Goal: Information Seeking & Learning: Learn about a topic

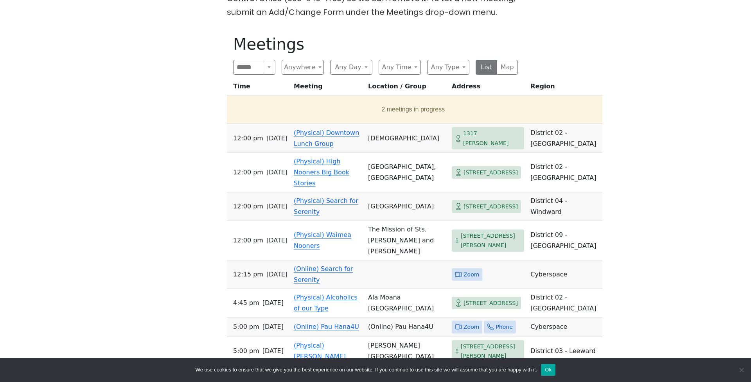
scroll to position [286, 0]
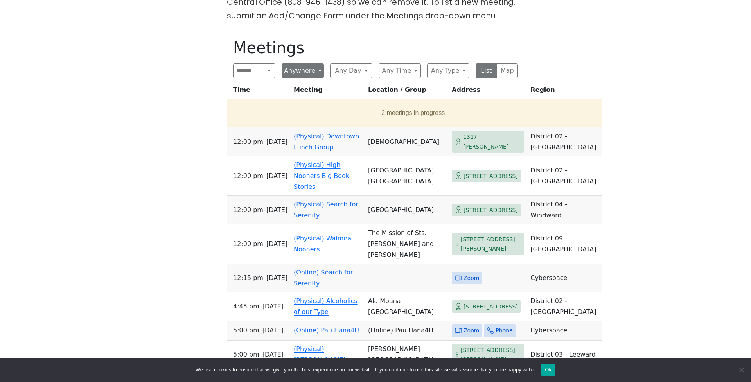
click at [314, 71] on button "Anywhere" at bounding box center [303, 70] width 42 height 15
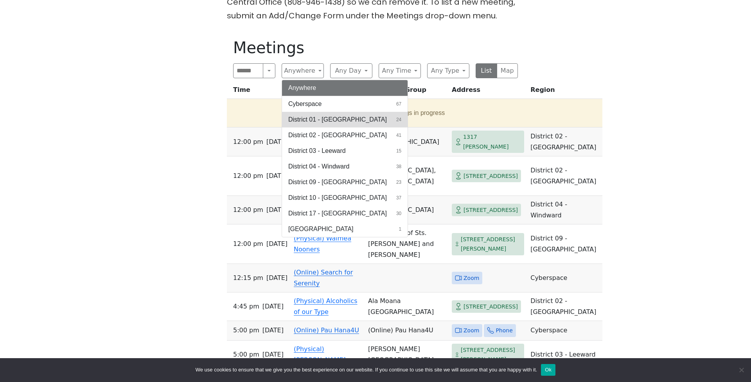
click at [315, 119] on span "District 01 - [GEOGRAPHIC_DATA]" at bounding box center [337, 119] width 99 height 9
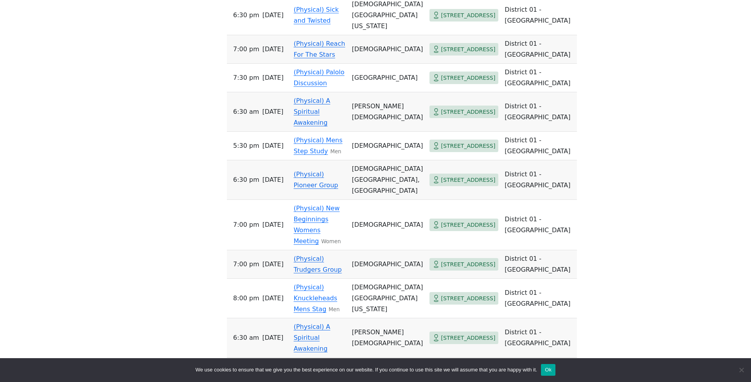
scroll to position [681, 0]
click at [454, 54] on span "[STREET_ADDRESS]" at bounding box center [468, 49] width 54 height 10
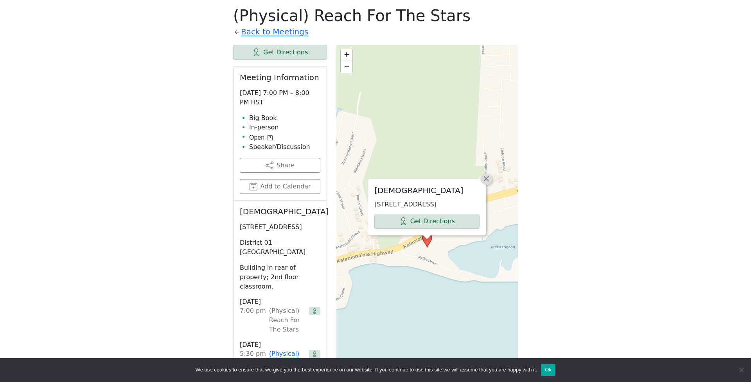
click at [487, 174] on span "×" at bounding box center [486, 178] width 8 height 9
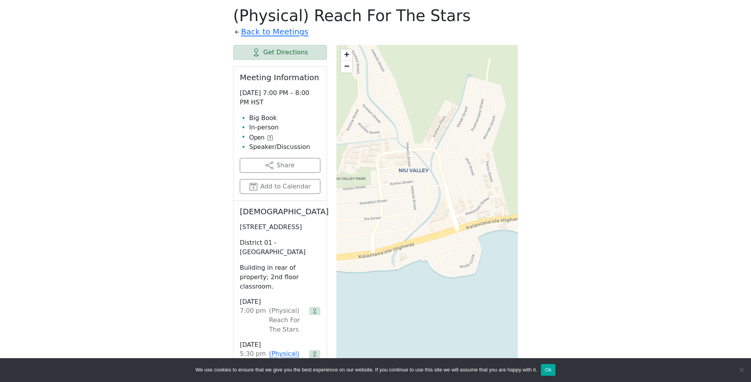
drag, startPoint x: 388, startPoint y: 207, endPoint x: 517, endPoint y: 173, distance: 133.8
click at [517, 173] on div "+ − Leaflet | © OpenStreetMap contributors © CARTO" at bounding box center [426, 240] width 181 height 391
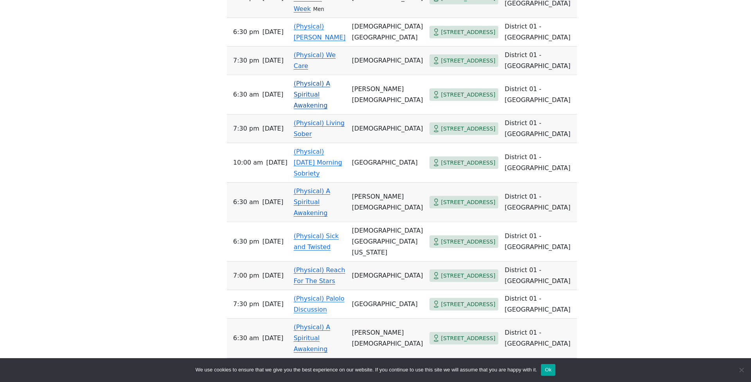
scroll to position [519, 0]
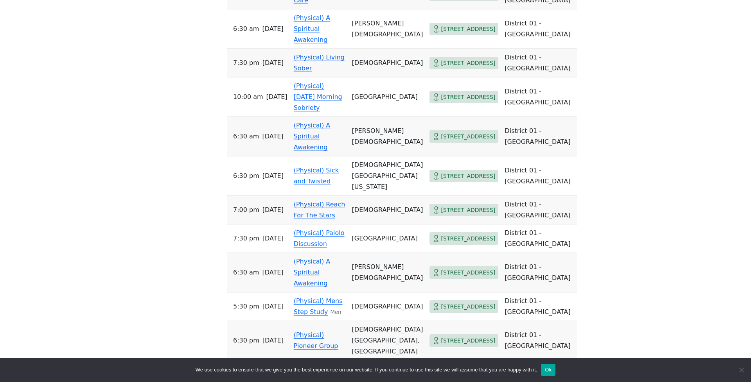
click at [330, 151] on link "(Physical) A Spiritual Awakening" at bounding box center [312, 136] width 37 height 29
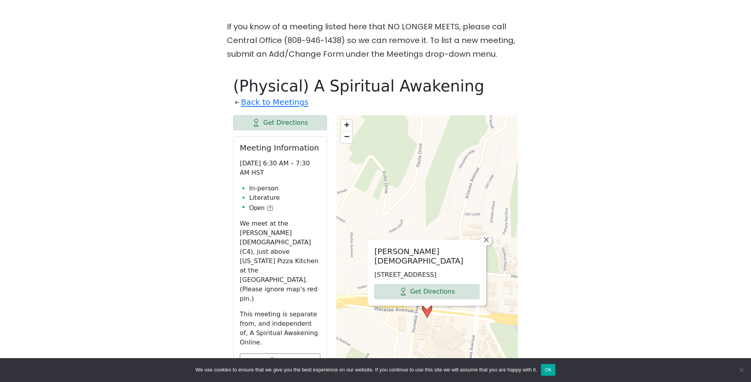
scroll to position [248, 0]
click at [269, 101] on link "Back to Meetings" at bounding box center [274, 102] width 67 height 14
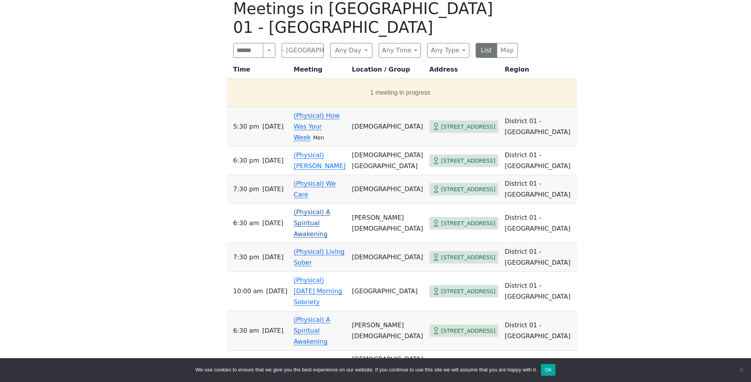
scroll to position [269, 0]
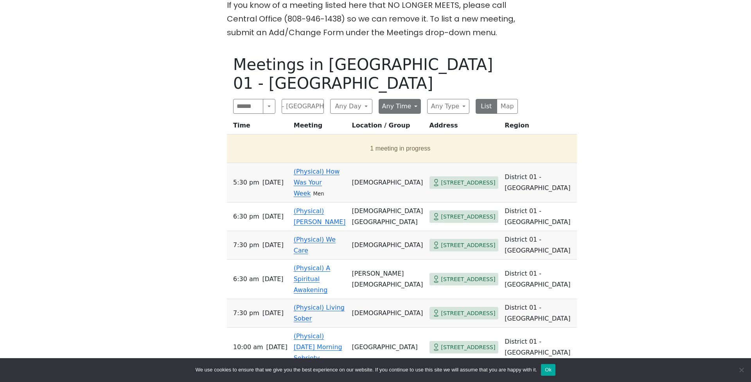
click at [393, 99] on button "Any Time" at bounding box center [400, 106] width 42 height 15
click at [445, 99] on button "Any Type" at bounding box center [448, 106] width 42 height 15
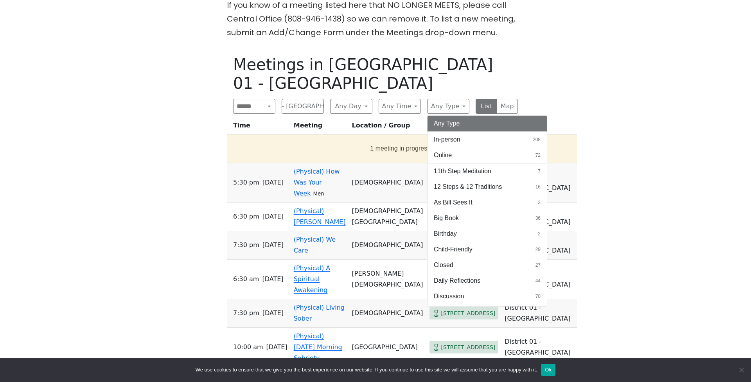
click at [390, 138] on button "1 meeting in progress" at bounding box center [400, 149] width 341 height 22
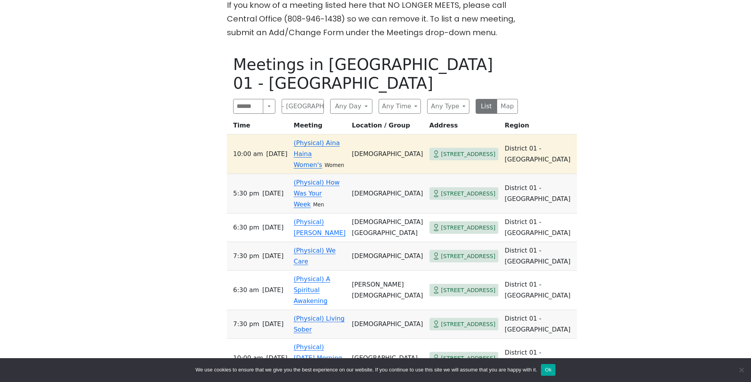
click at [390, 120] on th "Location / Group" at bounding box center [387, 127] width 77 height 14
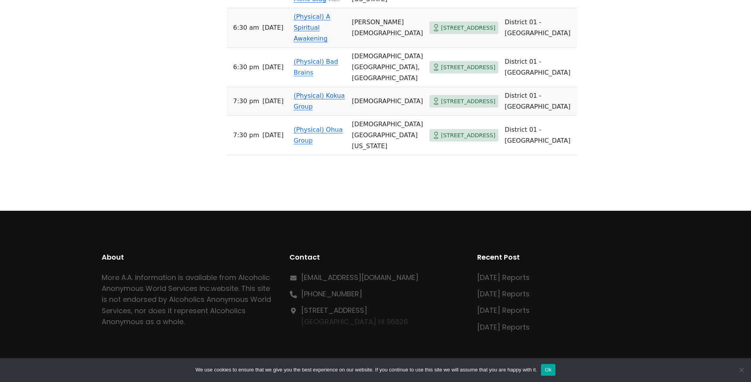
scroll to position [1012, 0]
